Goal: Communication & Community: Answer question/provide support

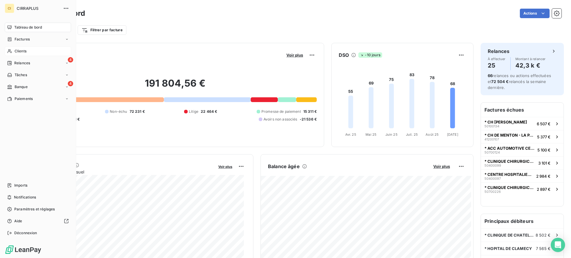
click at [22, 49] on span "Clients" at bounding box center [21, 50] width 12 height 5
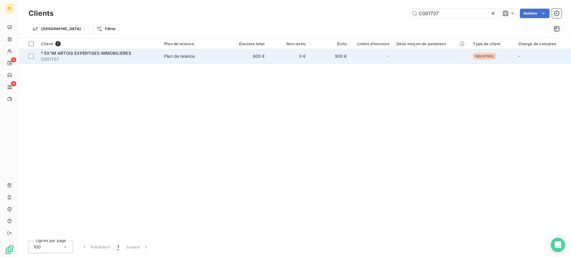
type input "C001737"
click at [89, 53] on span "* EX'IM ARTOIS EXPERTISES IMMOBILIERES" at bounding box center [86, 53] width 90 height 5
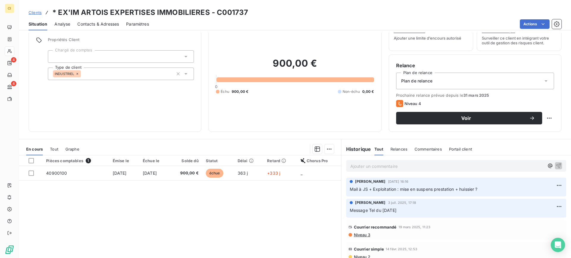
scroll to position [53, 0]
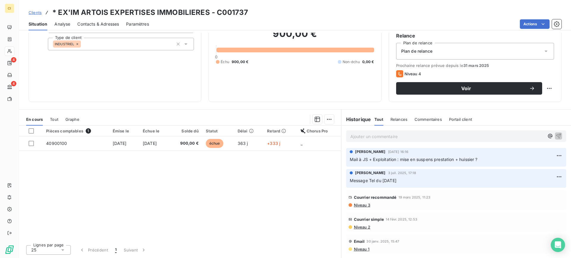
click at [361, 249] on span "Niveau 1" at bounding box center [361, 249] width 16 height 5
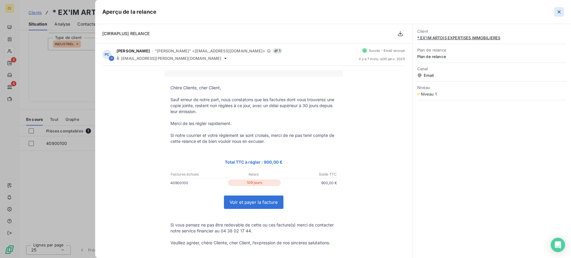
click at [558, 12] on icon "button" at bounding box center [559, 12] width 6 height 6
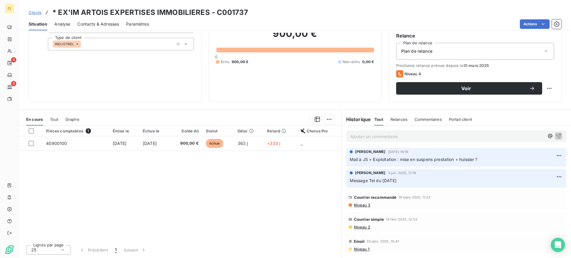
click at [360, 228] on span "Niveau 2" at bounding box center [361, 227] width 17 height 5
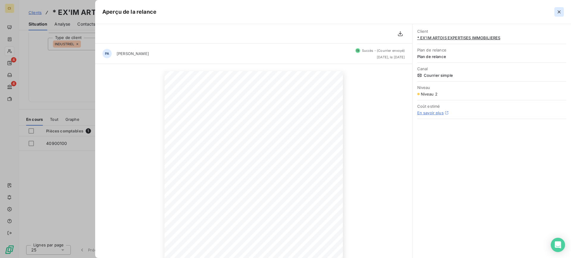
click at [557, 10] on icon "button" at bounding box center [559, 12] width 6 height 6
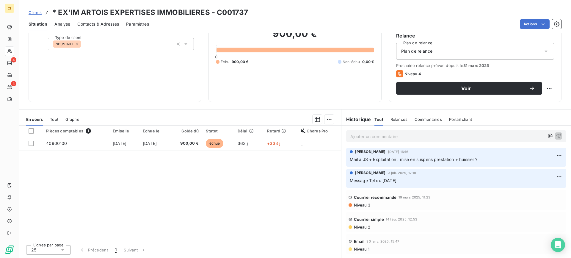
scroll to position [0, 0]
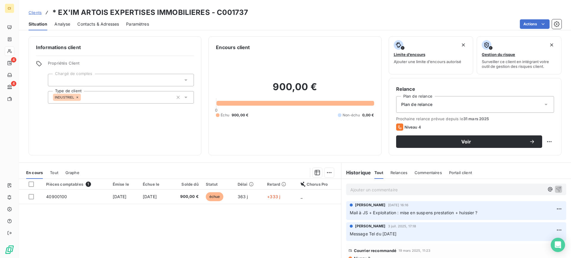
click at [335, 54] on html "CI 4 4 Clients * EX'IM ARTOIS EXPERTISES IMMOBILIERES - C001737 Situation Analy…" at bounding box center [285, 129] width 571 height 258
click at [88, 23] on span "Contacts & Adresses" at bounding box center [98, 24] width 42 height 6
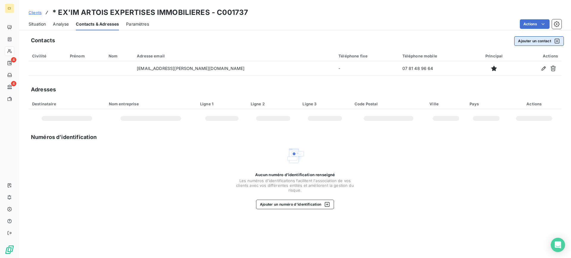
click at [537, 41] on button "Ajouter un contact" at bounding box center [539, 41] width 50 height 10
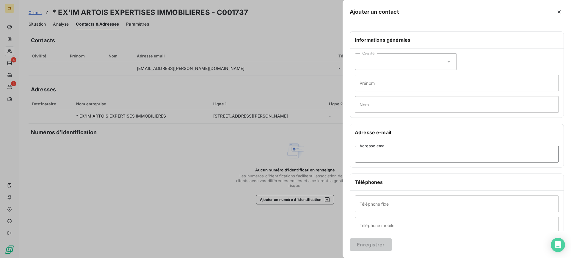
click at [364, 153] on input "Adresse email" at bounding box center [457, 154] width 204 height 17
paste input "[EMAIL_ADDRESS][DOMAIN_NAME]"
type input "[EMAIL_ADDRESS][DOMAIN_NAME]"
click at [365, 246] on button "Enregistrer" at bounding box center [371, 244] width 42 height 12
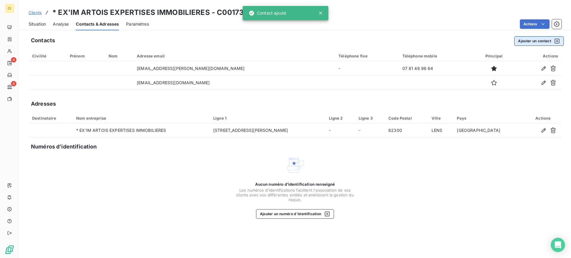
click at [535, 39] on button "Ajouter un contact" at bounding box center [539, 41] width 50 height 10
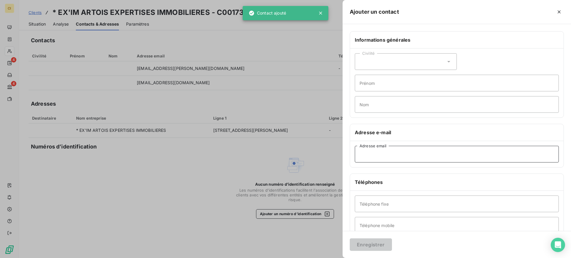
click at [396, 154] on input "Adresse email" at bounding box center [457, 154] width 204 height 17
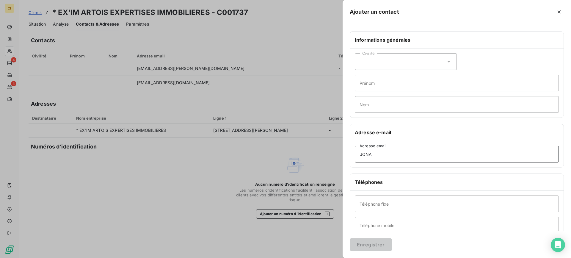
type input "[PERSON_NAME][EMAIL_ADDRESS][DOMAIN_NAME]"
click at [366, 245] on button "Enregistrer" at bounding box center [371, 244] width 42 height 12
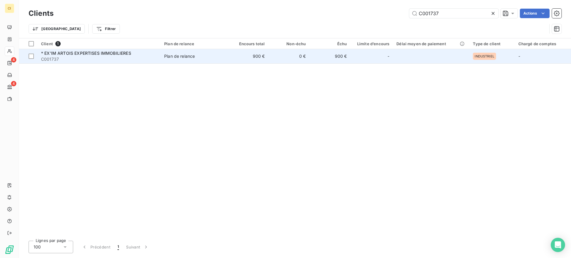
click at [84, 51] on span "* EX'IM ARTOIS EXPERTISES IMMOBILIERES" at bounding box center [86, 53] width 90 height 5
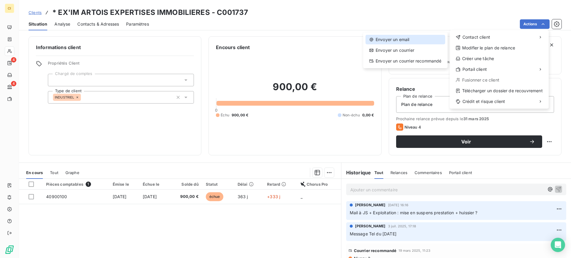
click at [405, 38] on div "Envoyer un email" at bounding box center [406, 40] width 80 height 10
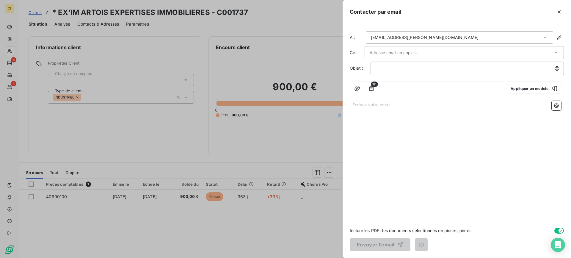
click at [545, 37] on icon at bounding box center [545, 37] width 3 height 1
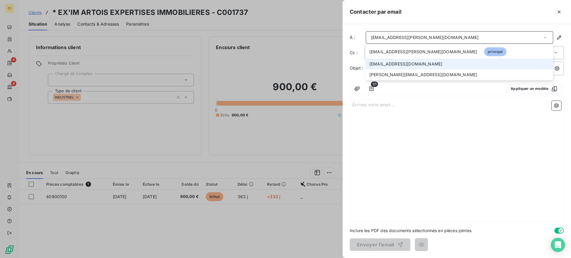
click at [376, 63] on span "[EMAIL_ADDRESS][DOMAIN_NAME]" at bounding box center [405, 64] width 73 height 6
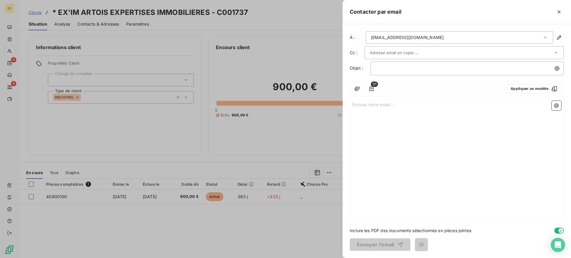
click at [387, 51] on input "text" at bounding box center [402, 52] width 64 height 9
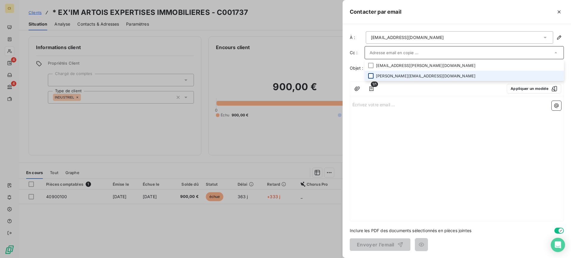
click at [370, 74] on div at bounding box center [370, 75] width 5 height 5
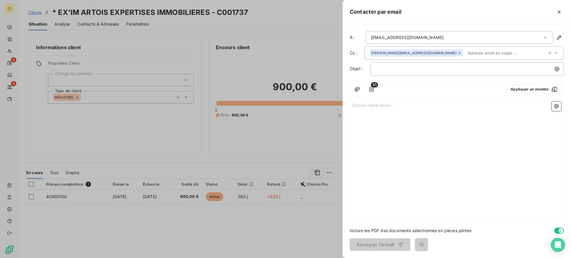
click at [387, 143] on div "Écrivez votre email ... ﻿" at bounding box center [457, 160] width 214 height 122
click at [378, 70] on p "﻿" at bounding box center [469, 68] width 186 height 7
click at [357, 89] on icon "button" at bounding box center [357, 89] width 5 height 4
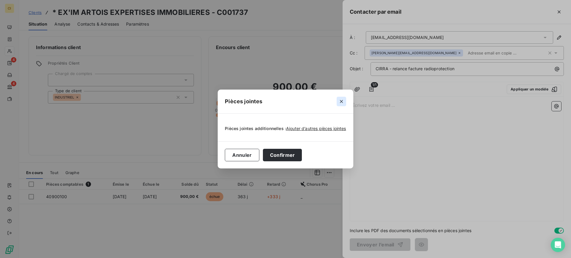
click at [340, 101] on icon "button" at bounding box center [341, 101] width 6 height 6
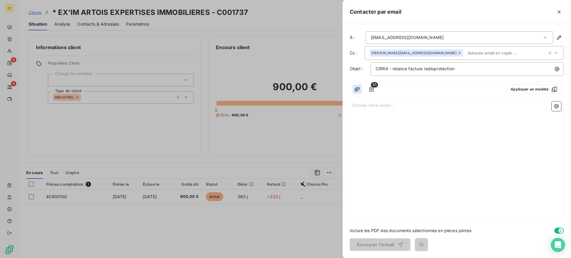
click at [358, 88] on icon "button" at bounding box center [357, 89] width 6 height 6
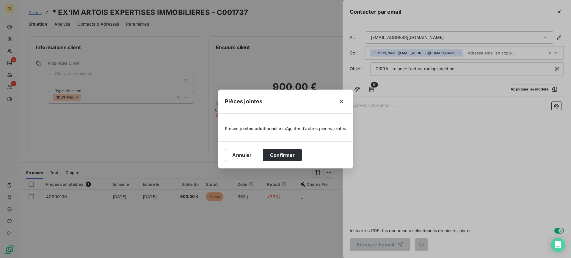
click at [309, 128] on span "Ajouter d’autres pièces jointes" at bounding box center [316, 128] width 60 height 5
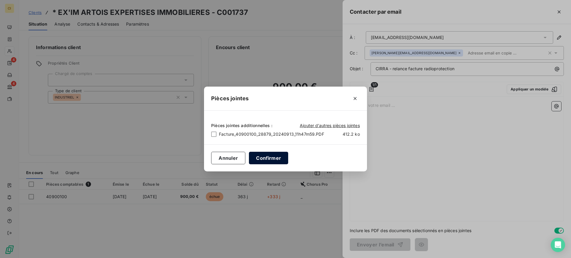
click at [284, 153] on button "Confirmer" at bounding box center [268, 158] width 39 height 12
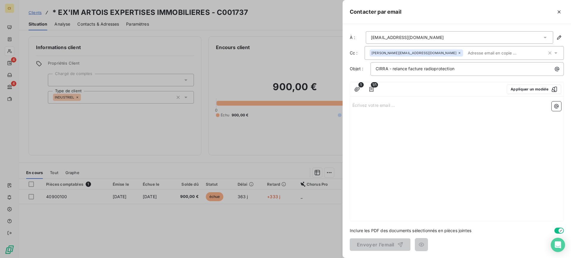
click at [360, 85] on span "1" at bounding box center [360, 84] width 5 height 5
click at [356, 90] on icon "button" at bounding box center [357, 89] width 5 height 4
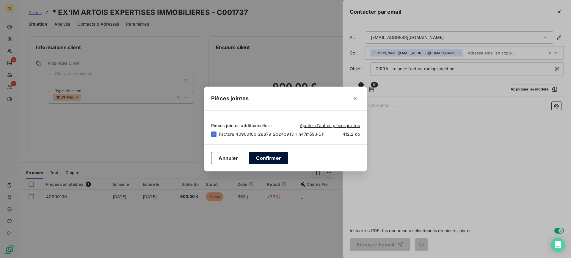
click at [268, 157] on button "Confirmer" at bounding box center [268, 158] width 39 height 12
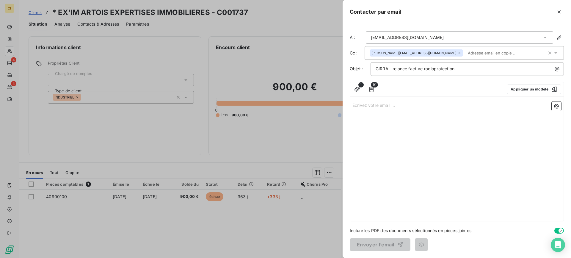
click at [367, 114] on div "Écrivez votre email ... ﻿" at bounding box center [457, 160] width 214 height 122
click at [369, 104] on p "Écrivez votre email ... ﻿" at bounding box center [456, 104] width 209 height 7
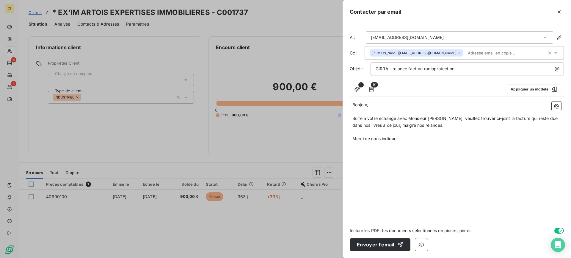
drag, startPoint x: 353, startPoint y: 137, endPoint x: 409, endPoint y: 144, distance: 56.6
click at [409, 144] on div "Bonjour, ﻿ Suite à votre échange avec Monsieur [PERSON_NAME], veuillez trouver …" at bounding box center [457, 160] width 214 height 122
click at [355, 138] on span "DAns l'attente de votre retour" at bounding box center [381, 138] width 59 height 5
click at [357, 89] on icon "button" at bounding box center [357, 89] width 6 height 6
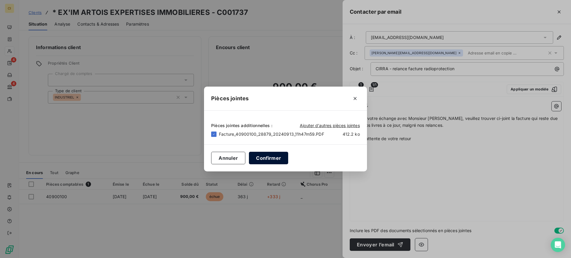
click at [262, 159] on button "Confirmer" at bounding box center [268, 158] width 39 height 12
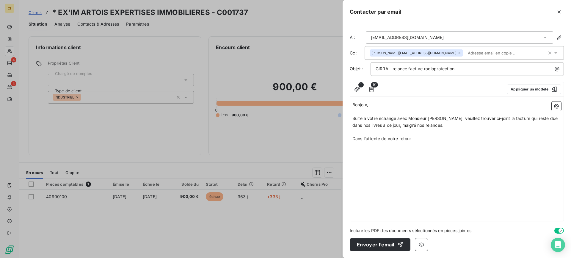
click at [424, 140] on p "Dans l'attente de votre retour" at bounding box center [456, 138] width 209 height 7
click at [457, 125] on p "Suite à votre échange avec Monsieur [PERSON_NAME], veuillez trouver ci-joint la…" at bounding box center [456, 122] width 209 height 14
click at [414, 157] on p "Dans l'attente de votre retour" at bounding box center [456, 159] width 209 height 7
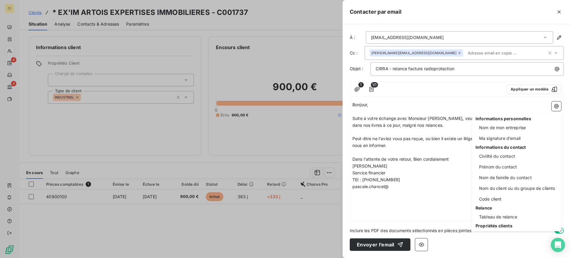
click at [408, 186] on html "CI 4 4 Clients * EX'IM ARTOIS EXPERTISES IMMOBILIERES - C001737 Situation Analy…" at bounding box center [285, 129] width 571 height 258
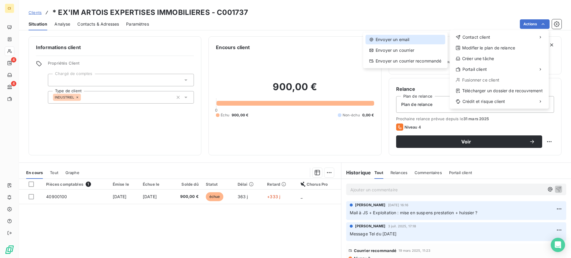
click at [395, 37] on div "Envoyer un email" at bounding box center [406, 40] width 80 height 10
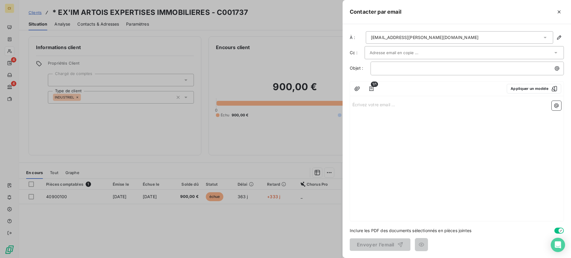
click at [248, 231] on div at bounding box center [285, 129] width 571 height 258
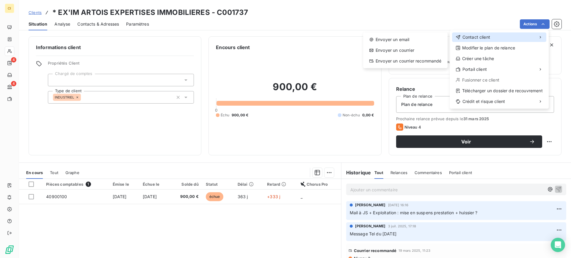
click at [477, 37] on span "Contact client" at bounding box center [476, 37] width 28 height 6
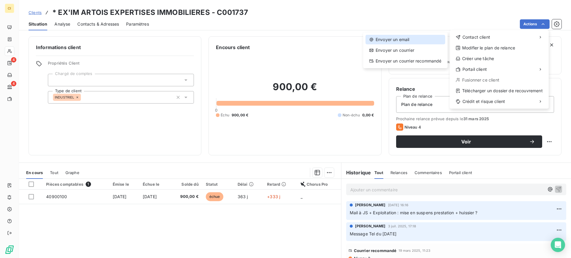
click at [400, 38] on div "Envoyer un email" at bounding box center [406, 40] width 80 height 10
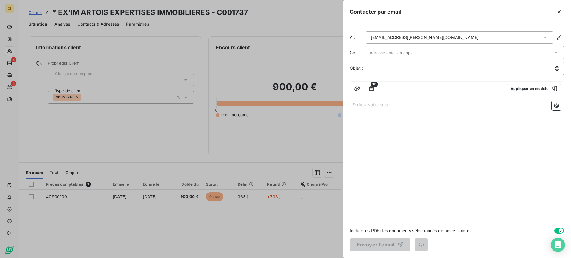
click at [546, 38] on icon at bounding box center [545, 38] width 6 height 6
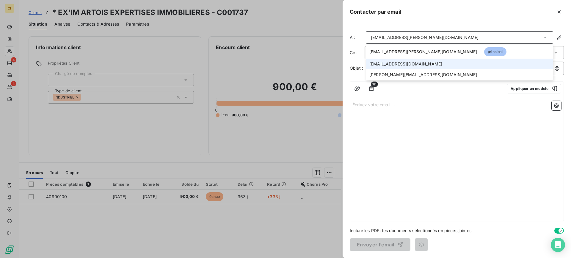
click at [375, 62] on span "[EMAIL_ADDRESS][DOMAIN_NAME]" at bounding box center [405, 64] width 73 height 6
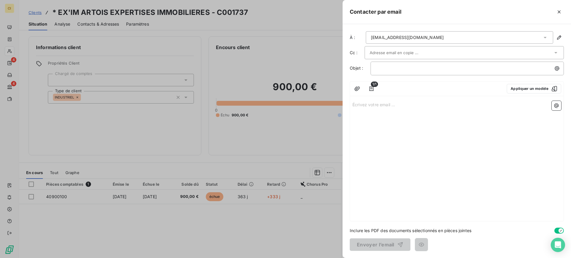
click at [420, 51] on input "text" at bounding box center [402, 52] width 64 height 9
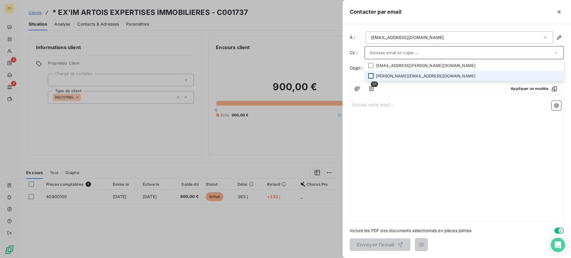
click at [372, 74] on div at bounding box center [370, 75] width 5 height 5
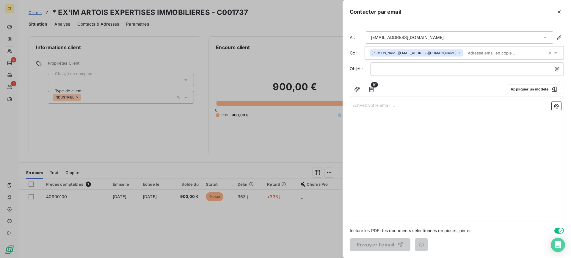
click at [400, 136] on div "Écrivez votre email ... ﻿" at bounding box center [457, 160] width 214 height 122
click at [382, 65] on div "﻿" at bounding box center [467, 68] width 189 height 8
click at [357, 88] on icon "button" at bounding box center [357, 89] width 6 height 6
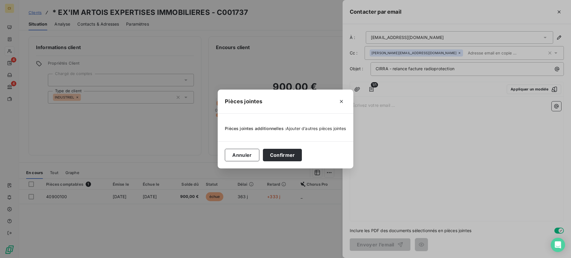
click at [309, 128] on span "Ajouter d’autres pièces jointes" at bounding box center [316, 128] width 60 height 5
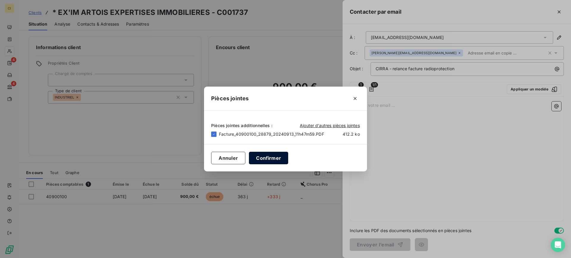
click at [261, 158] on button "Confirmer" at bounding box center [268, 158] width 39 height 12
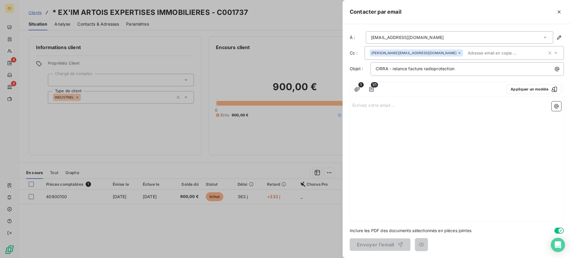
click at [360, 108] on p "Écrivez votre email ... ﻿" at bounding box center [456, 104] width 209 height 7
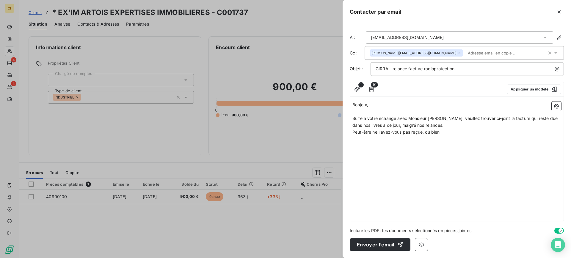
drag, startPoint x: 353, startPoint y: 132, endPoint x: 449, endPoint y: 137, distance: 95.6
click at [449, 137] on div "Bonjour, ﻿ Suite à votre échange avec Monsieur [PERSON_NAME], veuillez trouver …" at bounding box center [457, 160] width 214 height 122
click at [449, 126] on p "Suite à votre échange avec Monsieur [PERSON_NAME], veuillez trouver ci-joint la…" at bounding box center [456, 122] width 209 height 14
click at [357, 87] on icon "button" at bounding box center [357, 89] width 6 height 6
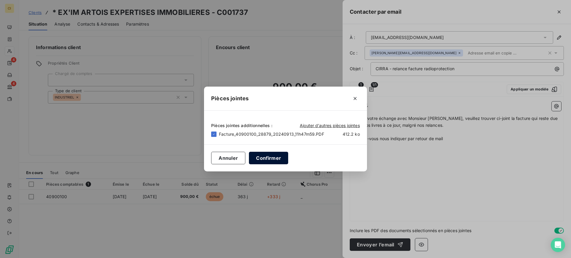
click at [269, 157] on button "Confirmer" at bounding box center [268, 158] width 39 height 12
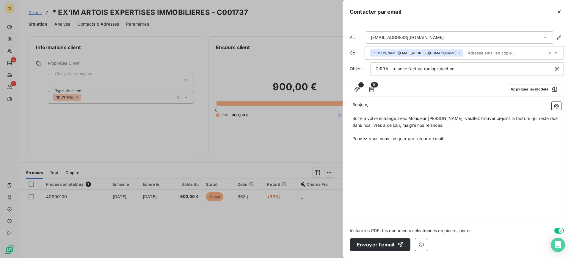
click at [456, 139] on p "Pouvez-vous nous indiquer par retour de mail" at bounding box center [456, 138] width 209 height 7
click at [354, 164] on div "Bonjour, ﻿ Suite à votre échange avec Monsieur [PERSON_NAME], veuillez trouver …" at bounding box center [457, 160] width 214 height 122
click at [355, 159] on div "Bonjour, ﻿ Suite à votre échange avec Monsieur [PERSON_NAME], veuillez trouver …" at bounding box center [457, 160] width 214 height 122
click at [416, 151] on p "DAns l'attente de votre retour," at bounding box center [456, 152] width 209 height 7
click at [426, 179] on div "Bonjour, ﻿ Suite à votre échange avec Monsieur [PERSON_NAME], veuillez trouver …" at bounding box center [457, 160] width 214 height 122
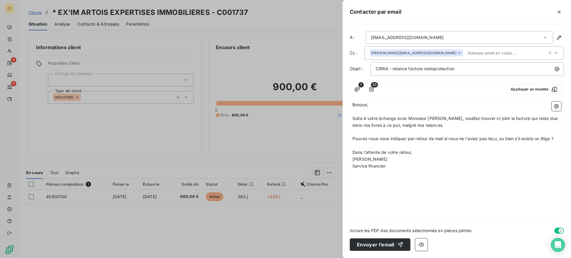
click at [357, 171] on p "﻿" at bounding box center [456, 173] width 209 height 7
click at [409, 172] on p "Tél : [PHONE_NUMBER] 44" at bounding box center [456, 173] width 209 height 7
click at [397, 177] on html "CI 4 4 Clients * EX'IM ARTOIS EXPERTISES IMMOBILIERES - C001737 Situation Analy…" at bounding box center [285, 129] width 571 height 258
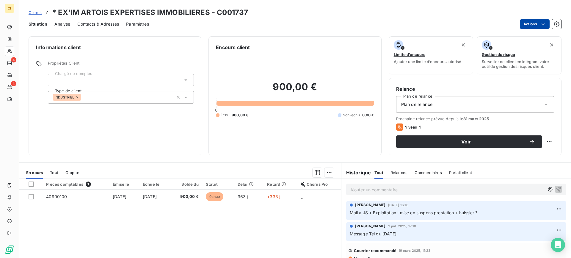
click at [530, 24] on html "CI 4 4 Clients * EX'IM ARTOIS EXPERTISES IMMOBILIERES - C001737 Situation Analy…" at bounding box center [285, 129] width 571 height 258
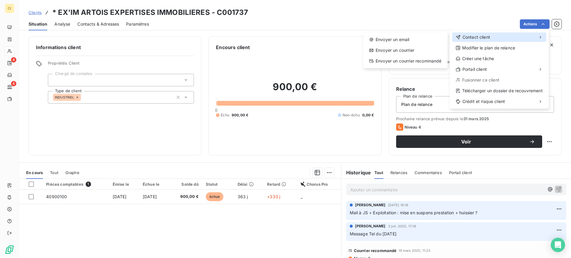
click at [471, 40] on span "Contact client" at bounding box center [476, 37] width 28 height 6
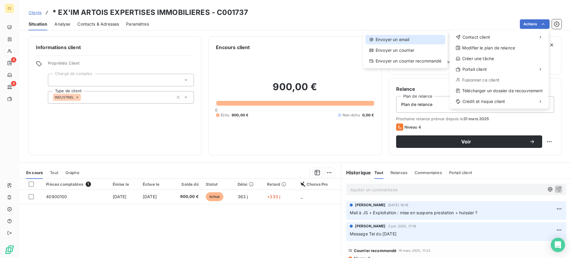
click at [400, 39] on div "Envoyer un email" at bounding box center [406, 40] width 80 height 10
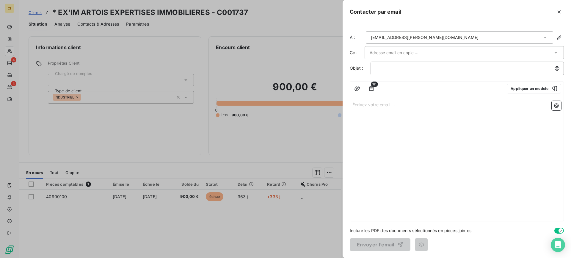
click at [545, 37] on icon at bounding box center [545, 38] width 6 height 6
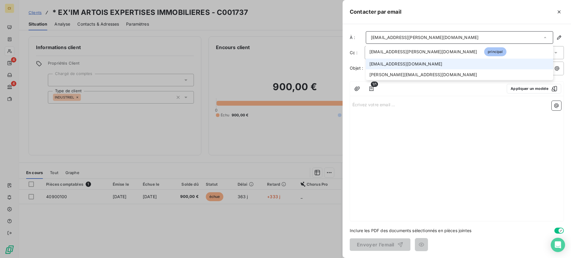
click at [385, 62] on span "[EMAIL_ADDRESS][DOMAIN_NAME]" at bounding box center [405, 64] width 73 height 6
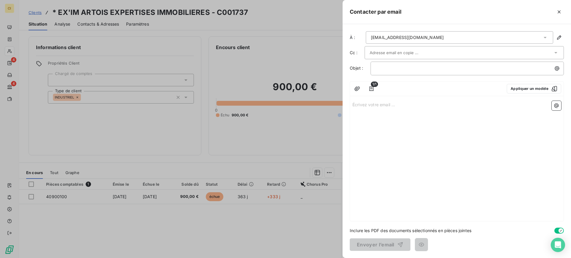
click at [527, 49] on div at bounding box center [461, 52] width 183 height 9
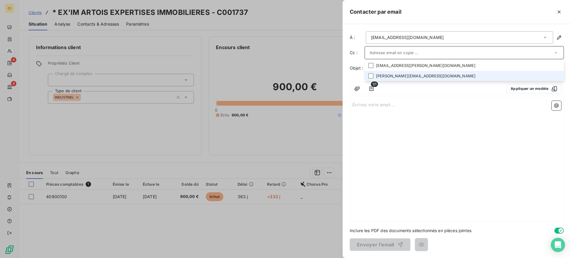
click at [374, 74] on li "[PERSON_NAME][EMAIL_ADDRESS][DOMAIN_NAME]" at bounding box center [464, 76] width 199 height 10
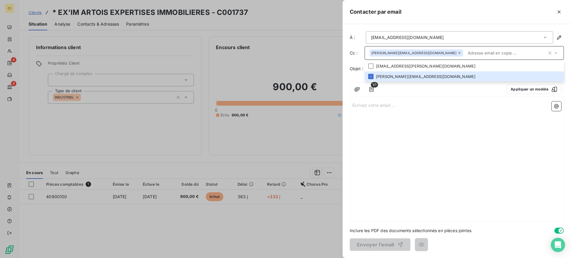
click at [396, 128] on div "Écrivez votre email ... ﻿" at bounding box center [457, 160] width 214 height 122
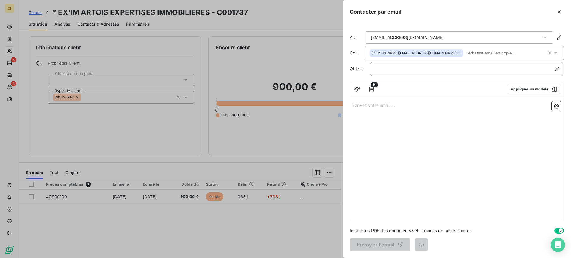
click at [384, 68] on p "﻿" at bounding box center [469, 68] width 186 height 7
click at [360, 106] on p "Écrivez votre email ... ﻿" at bounding box center [456, 104] width 209 height 7
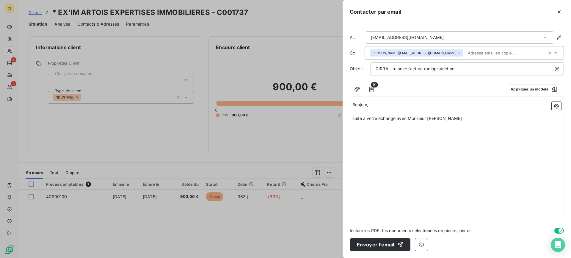
click at [454, 119] on span "suite à votre échange avec Monsieur [PERSON_NAME]" at bounding box center [406, 118] width 109 height 5
click at [471, 121] on p "suite à votre échange avec Monsieur [PERSON_NAME]" at bounding box center [456, 118] width 209 height 7
click at [453, 117] on span "suite à votre échange avec Monsieur [PERSON_NAME]" at bounding box center [406, 118] width 109 height 5
click at [465, 147] on div "Bonjour, ﻿ suite à votre échange avec Monsieur [PERSON_NAME]" at bounding box center [457, 160] width 214 height 122
click at [471, 118] on p "suite à votre échange avec Monsieur [PERSON_NAME]" at bounding box center [456, 118] width 209 height 7
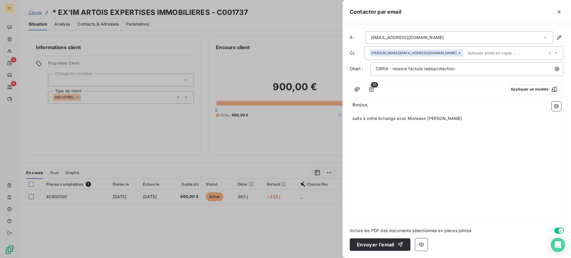
click at [353, 118] on span "suite à votre échange avec Monsieur [PERSON_NAME]" at bounding box center [406, 118] width 109 height 5
click at [468, 118] on p "Suite à votre échange avec Monsieur [PERSON_NAME]" at bounding box center [456, 118] width 209 height 7
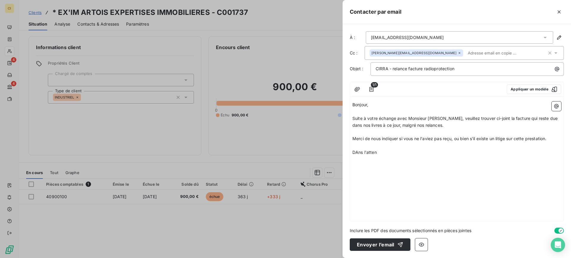
click at [358, 153] on span "DAns l'atten" at bounding box center [364, 152] width 24 height 5
click at [379, 153] on p "Dans l'atten" at bounding box center [456, 152] width 209 height 7
click at [355, 88] on icon "button" at bounding box center [357, 89] width 6 height 6
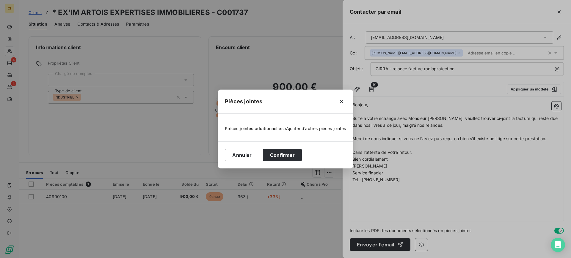
click at [299, 129] on span "Ajouter d’autres pièces jointes" at bounding box center [316, 128] width 60 height 5
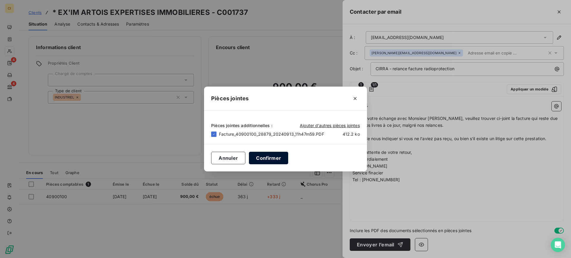
click at [266, 158] on button "Confirmer" at bounding box center [268, 158] width 39 height 12
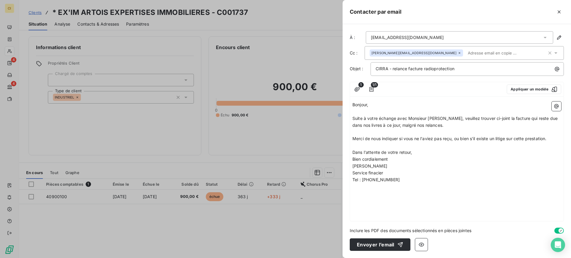
click at [376, 172] on span "Service finacier" at bounding box center [367, 172] width 31 height 5
click at [383, 245] on button "Envoyer l’email" at bounding box center [380, 244] width 61 height 12
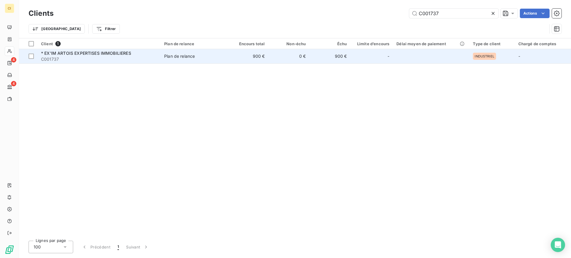
click at [77, 55] on span "* EX'IM ARTOIS EXPERTISES IMMOBILIERES" at bounding box center [86, 53] width 90 height 5
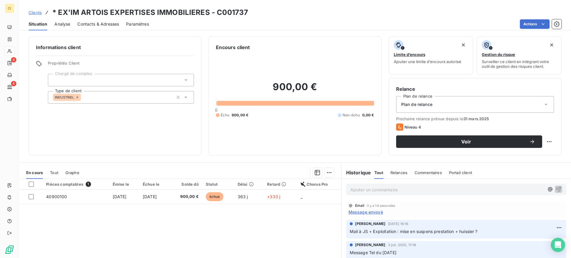
click at [359, 212] on span "Message envoyé" at bounding box center [366, 212] width 35 height 6
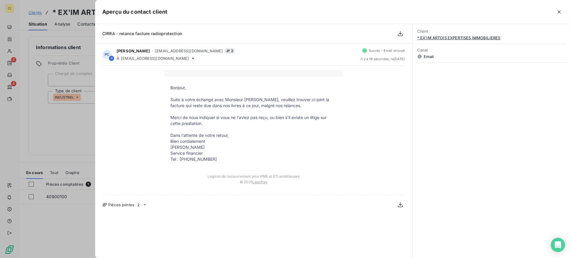
click at [144, 205] on icon at bounding box center [144, 204] width 5 height 5
click at [560, 9] on icon "button" at bounding box center [559, 12] width 6 height 6
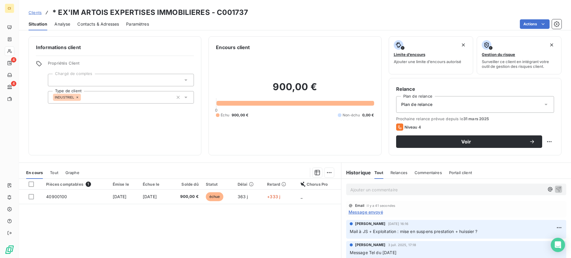
click at [367, 189] on p "Ajouter un commentaire ﻿" at bounding box center [447, 189] width 194 height 7
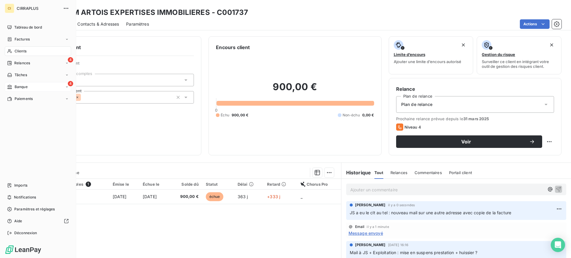
click at [12, 87] on div "Banque" at bounding box center [17, 86] width 21 height 5
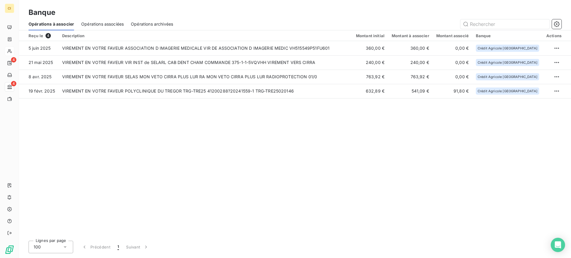
click at [416, 191] on div "Reçu le 4 Description Montant initial Montant à associer Montant associé Banque…" at bounding box center [295, 133] width 552 height 206
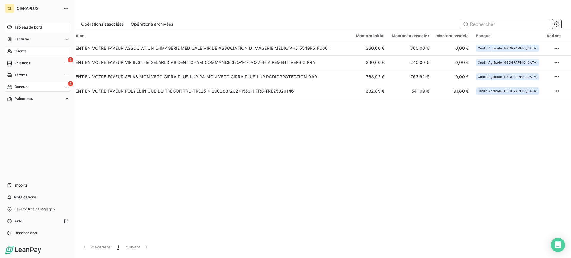
click at [24, 26] on span "Tableau de bord" at bounding box center [28, 27] width 28 height 5
